Goal: Use online tool/utility: Utilize a website feature to perform a specific function

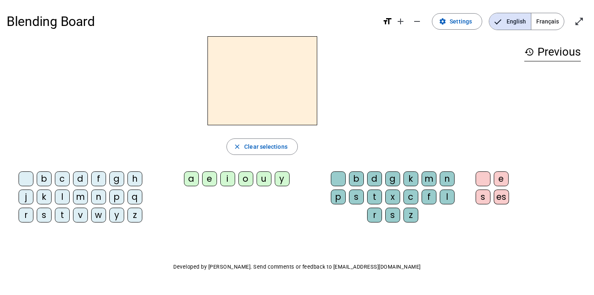
click at [115, 179] on div "g" at bounding box center [116, 179] width 15 height 15
click at [188, 179] on div "a" at bounding box center [191, 179] width 15 height 15
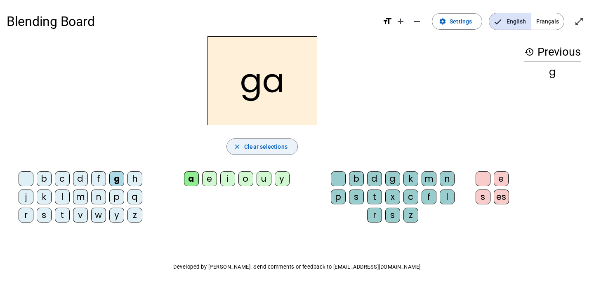
click at [263, 143] on span "Clear selections" at bounding box center [265, 147] width 43 height 10
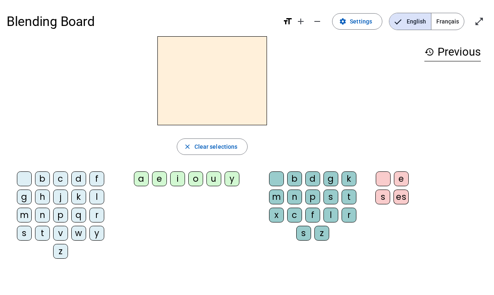
click at [448, 18] on span "Français" at bounding box center [448, 21] width 33 height 16
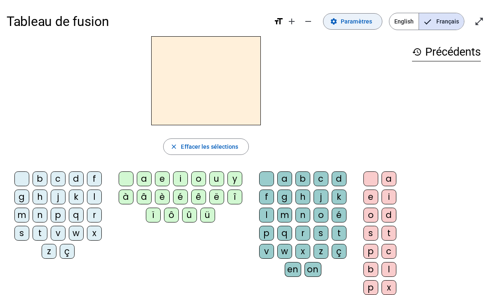
click at [363, 19] on span "Paramètres" at bounding box center [356, 21] width 31 height 10
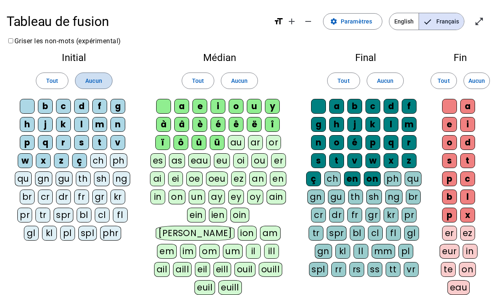
click at [98, 79] on span "Aucun" at bounding box center [93, 81] width 16 height 10
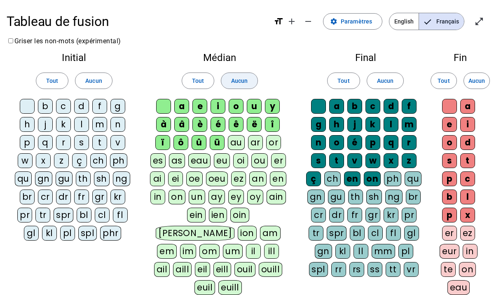
click at [234, 84] on span "Aucun" at bounding box center [239, 81] width 16 height 10
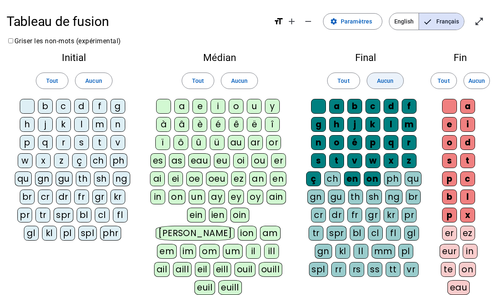
click at [390, 82] on span "Aucun" at bounding box center [385, 81] width 16 height 10
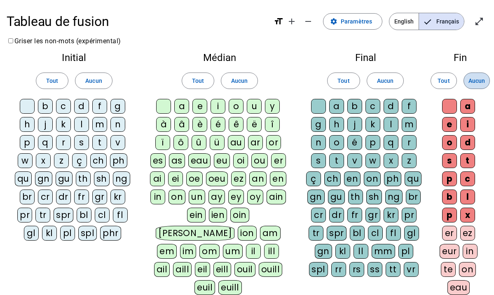
click at [483, 85] on span "Aucun" at bounding box center [477, 81] width 16 height 10
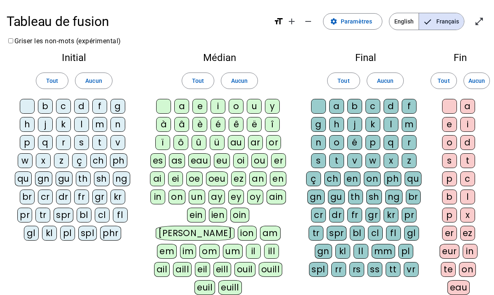
click at [96, 126] on div "m" at bounding box center [99, 124] width 15 height 15
click at [183, 106] on div "a" at bounding box center [181, 106] width 15 height 15
click at [24, 112] on div at bounding box center [27, 106] width 15 height 15
click at [161, 104] on div at bounding box center [163, 106] width 15 height 15
click at [318, 107] on div at bounding box center [318, 106] width 15 height 15
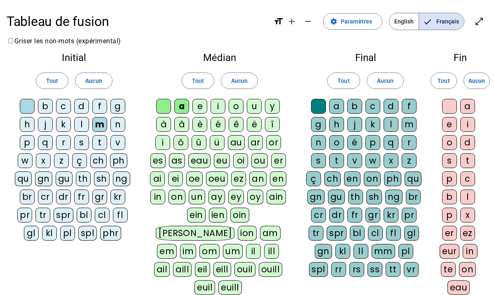
click at [447, 106] on div at bounding box center [449, 106] width 15 height 15
click at [448, 106] on div at bounding box center [449, 106] width 15 height 15
click at [315, 103] on div at bounding box center [318, 106] width 15 height 15
click at [114, 143] on div "v" at bounding box center [117, 142] width 15 height 15
click at [100, 140] on div "t" at bounding box center [99, 142] width 15 height 15
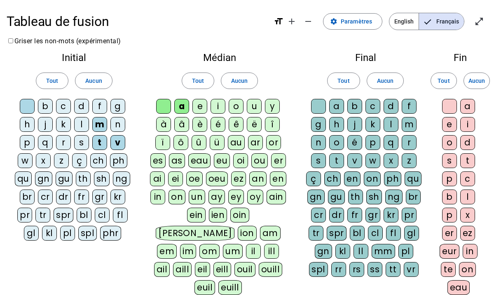
click at [81, 125] on div "l" at bounding box center [81, 124] width 15 height 15
click at [198, 106] on div "e" at bounding box center [200, 106] width 15 height 15
click at [41, 122] on div "j" at bounding box center [45, 124] width 15 height 15
click at [117, 122] on div "n" at bounding box center [117, 124] width 15 height 15
click at [81, 102] on div "d" at bounding box center [81, 106] width 15 height 15
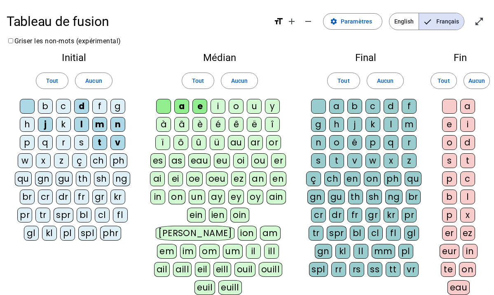
click at [256, 106] on div "u" at bounding box center [254, 106] width 15 height 15
click at [43, 105] on div "b" at bounding box center [45, 106] width 15 height 15
click at [314, 159] on div "s" at bounding box center [318, 160] width 15 height 15
click at [318, 99] on div at bounding box center [318, 106] width 15 height 15
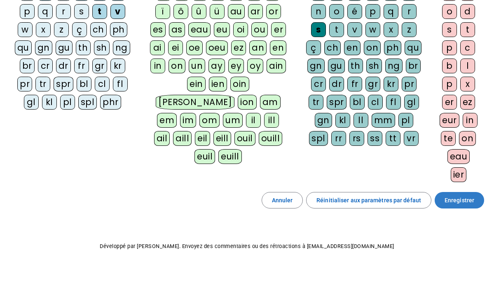
click at [451, 197] on span "Enregistrer" at bounding box center [460, 200] width 30 height 10
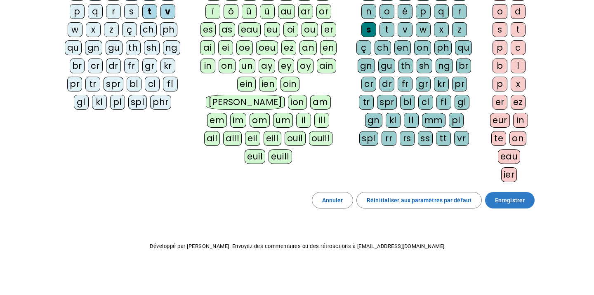
scroll to position [2, 0]
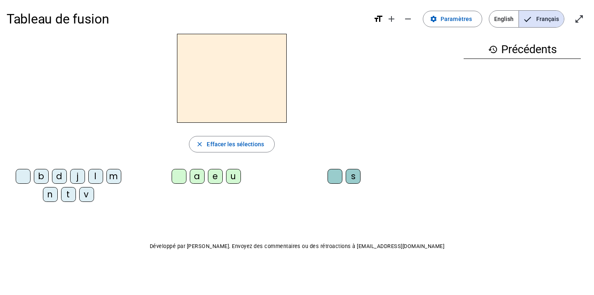
click at [107, 169] on letter-bubble "m" at bounding box center [115, 178] width 18 height 18
click at [193, 177] on div "a" at bounding box center [197, 176] width 15 height 15
click at [66, 194] on div "t" at bounding box center [68, 194] width 15 height 15
click at [94, 177] on div "l" at bounding box center [95, 176] width 15 height 15
click at [213, 177] on div "e" at bounding box center [215, 176] width 15 height 15
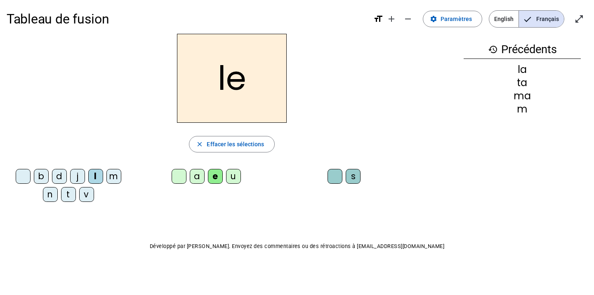
click at [80, 176] on div "j" at bounding box center [77, 176] width 15 height 15
